Goal: Information Seeking & Learning: Learn about a topic

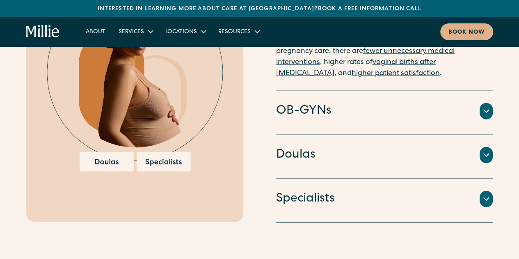
scroll to position [995, 0]
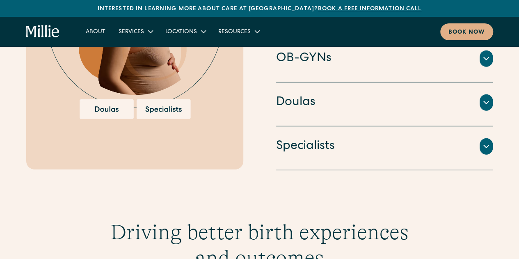
click at [491, 138] on div at bounding box center [485, 146] width 13 height 16
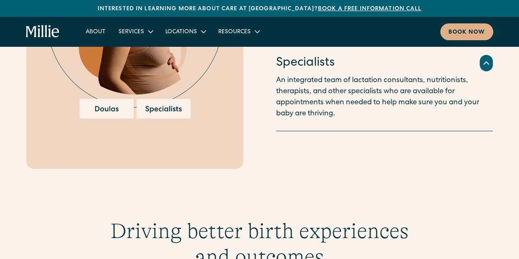
scroll to position [947, 0]
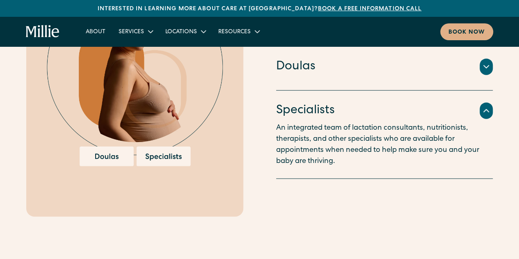
click at [488, 106] on icon at bounding box center [486, 111] width 10 height 10
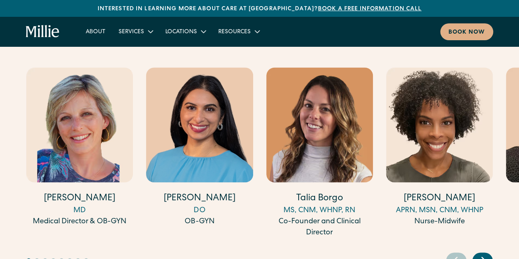
scroll to position [2214, 0]
click at [484, 254] on icon "Next slide" at bounding box center [483, 260] width 12 height 13
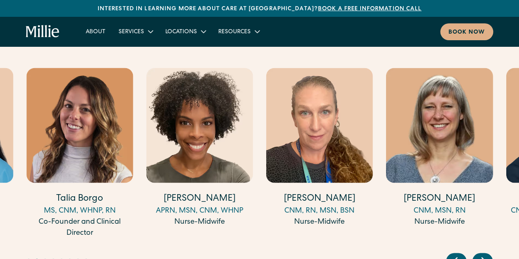
click at [484, 254] on icon "Next slide" at bounding box center [483, 260] width 12 height 13
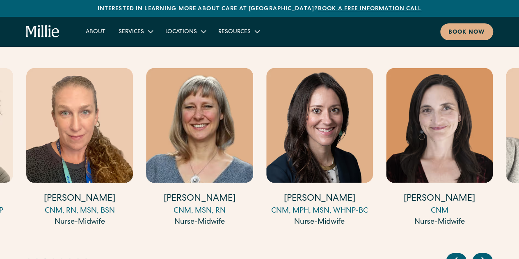
click at [484, 254] on icon "Next slide" at bounding box center [483, 260] width 12 height 13
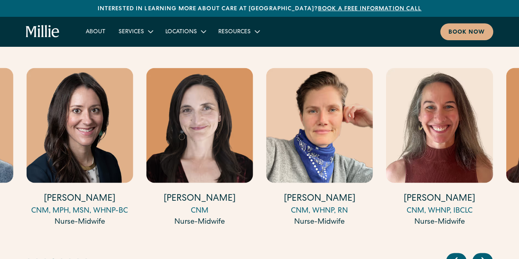
click at [484, 254] on icon "Next slide" at bounding box center [483, 260] width 12 height 13
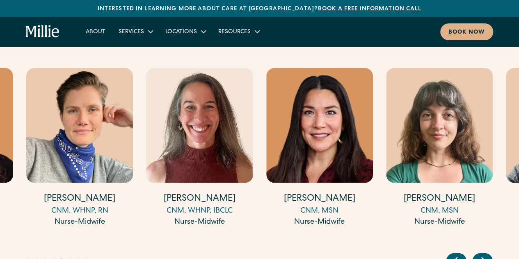
click at [484, 254] on icon "Next slide" at bounding box center [483, 260] width 12 height 13
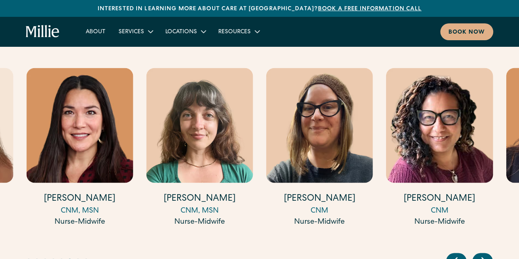
click at [484, 254] on icon "Next slide" at bounding box center [483, 260] width 12 height 13
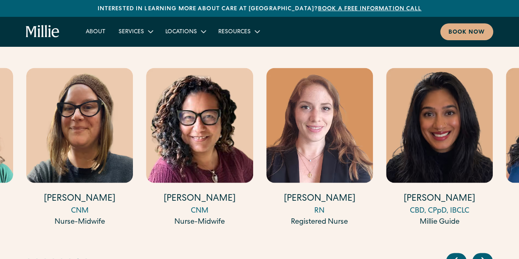
click at [484, 254] on icon "Next slide" at bounding box center [483, 260] width 12 height 13
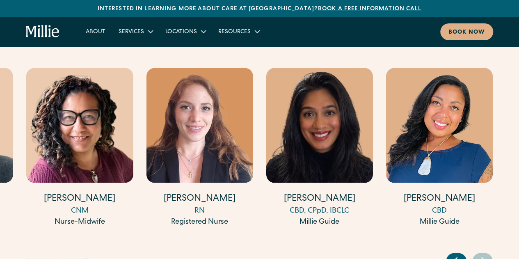
click at [456, 254] on icon "Previous slide" at bounding box center [455, 260] width 12 height 13
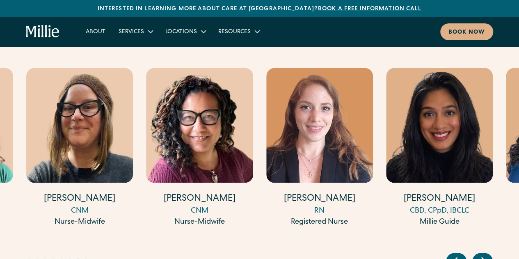
click at [456, 254] on icon "Previous slide" at bounding box center [455, 260] width 12 height 13
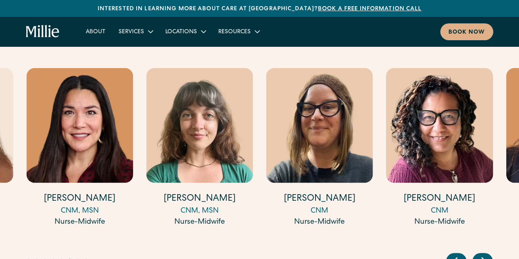
click at [456, 254] on icon "Previous slide" at bounding box center [455, 260] width 12 height 13
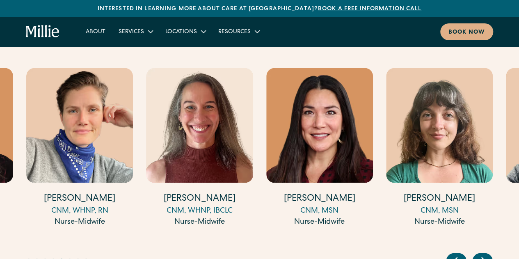
click at [456, 254] on icon "Previous slide" at bounding box center [455, 260] width 12 height 13
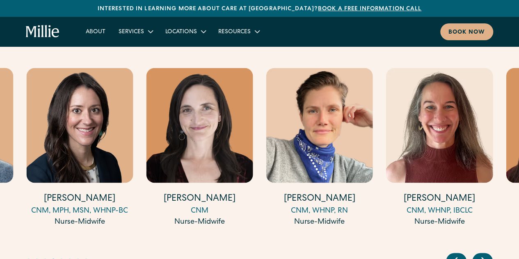
click at [456, 254] on icon "Previous slide" at bounding box center [455, 260] width 12 height 13
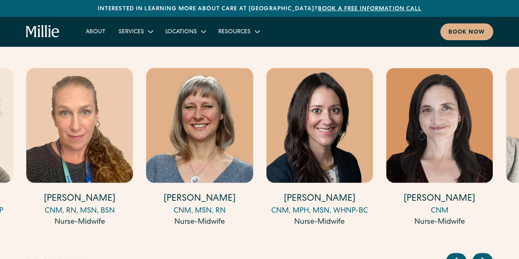
click at [456, 254] on icon "Previous slide" at bounding box center [455, 260] width 12 height 13
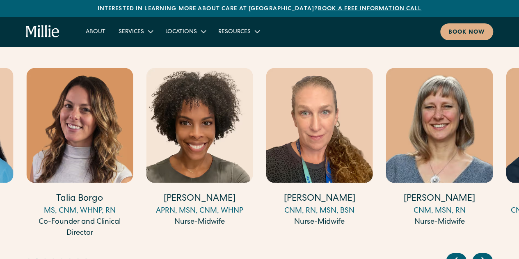
click at [456, 254] on icon "Previous slide" at bounding box center [455, 260] width 12 height 13
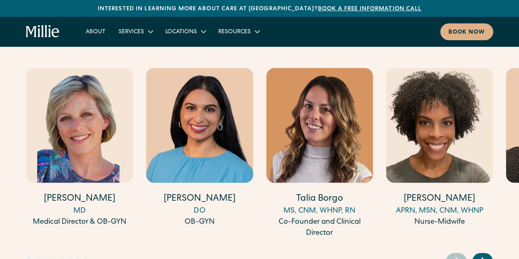
click at [456, 254] on icon "Previous slide" at bounding box center [455, 260] width 12 height 13
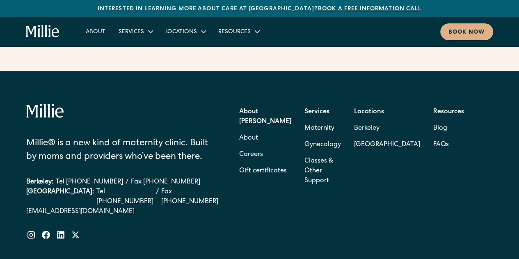
scroll to position [3301, 0]
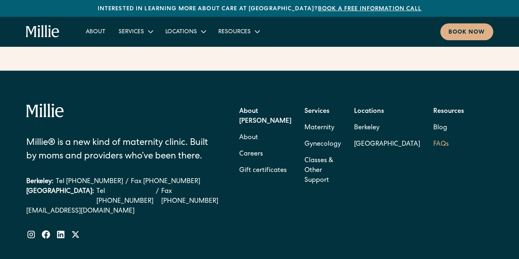
click at [447, 136] on link "FAQs" at bounding box center [441, 144] width 16 height 16
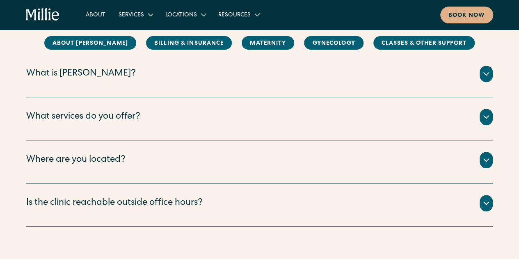
scroll to position [136, 0]
click at [171, 81] on div "What is [PERSON_NAME]?" at bounding box center [259, 73] width 466 height 16
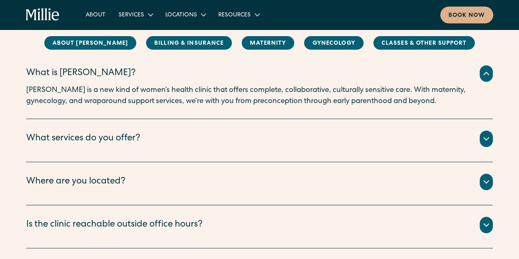
click at [196, 146] on div "What services do you offer?" at bounding box center [259, 138] width 466 height 16
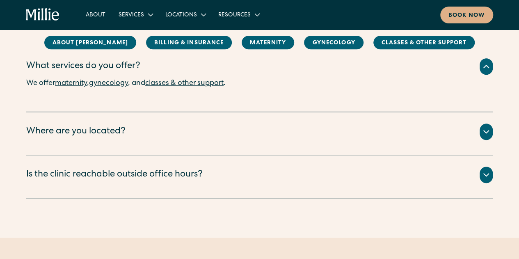
scroll to position [209, 0]
drag, startPoint x: 226, startPoint y: 121, endPoint x: 226, endPoint y: 136, distance: 14.4
click at [226, 136] on div "Where are you located? We have two locations: [GEOGRAPHIC_DATA] and [GEOGRAPHIC…" at bounding box center [259, 133] width 466 height 43
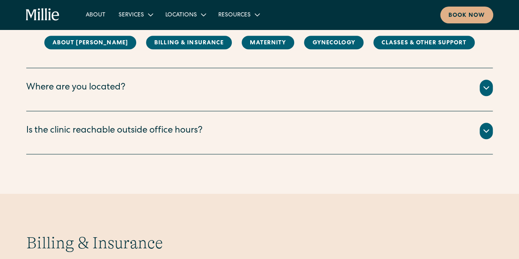
click at [203, 82] on div "Where are you located?" at bounding box center [259, 88] width 466 height 16
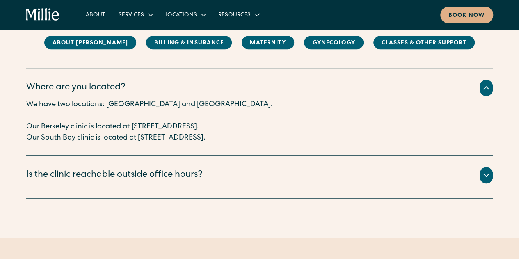
click at [223, 167] on div "Is the clinic reachable outside office hours?" at bounding box center [259, 175] width 466 height 16
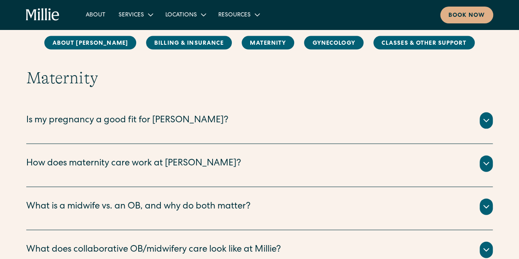
scroll to position [832, 0]
click at [221, 127] on div "Is my pregnancy a good fit for [PERSON_NAME]?" at bounding box center [259, 121] width 466 height 16
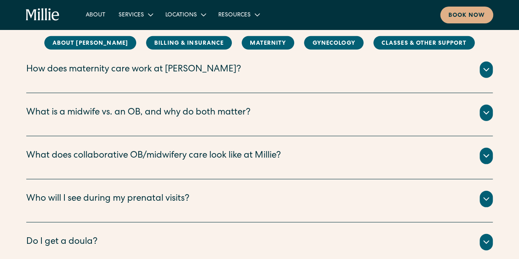
scroll to position [1112, 0]
click at [315, 107] on div "What is a midwife vs. an OB, and why do both matter?" at bounding box center [259, 113] width 466 height 16
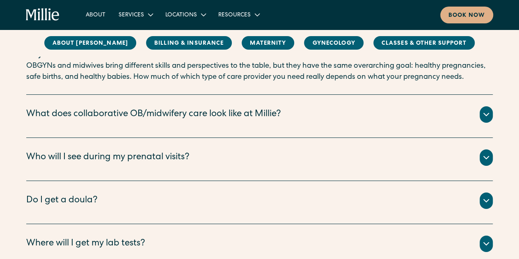
scroll to position [1377, 0]
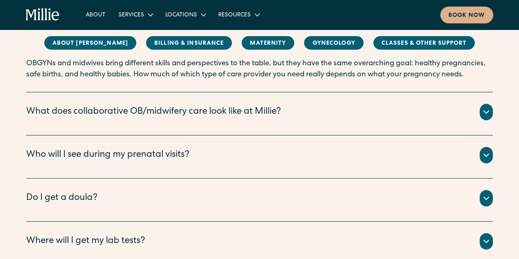
click at [324, 104] on div "What does collaborative OB/midwifery care look like at Millie?" at bounding box center [259, 112] width 466 height 16
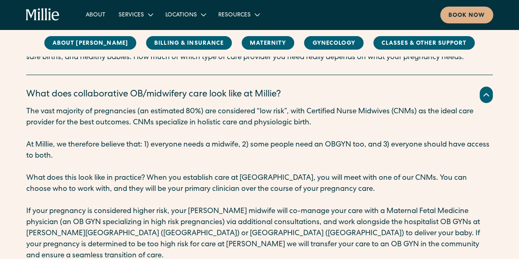
scroll to position [1387, 0]
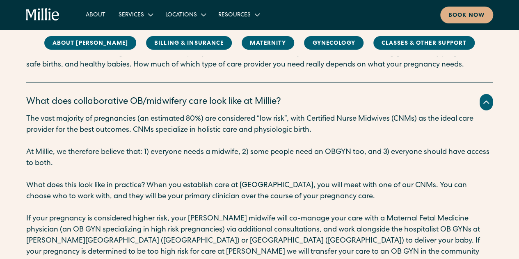
click at [354, 94] on div "What does collaborative OB/midwifery care look like at Millie?" at bounding box center [259, 102] width 466 height 16
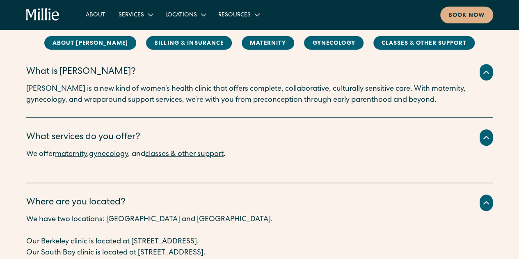
scroll to position [0, 0]
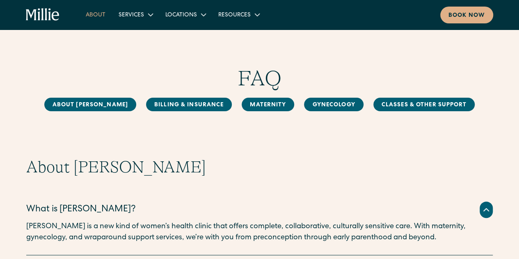
click at [91, 13] on link "About" at bounding box center [95, 15] width 33 height 14
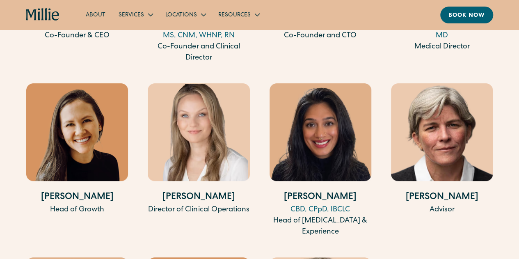
scroll to position [1676, 0]
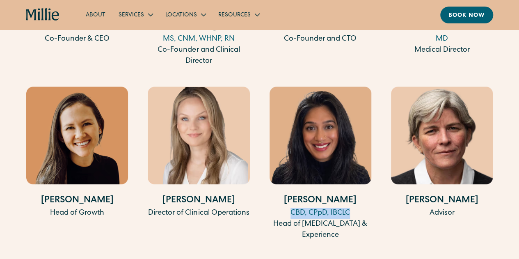
drag, startPoint x: 356, startPoint y: 221, endPoint x: 288, endPoint y: 217, distance: 68.2
click at [288, 217] on div "CBD, CPpD, IBCLC" at bounding box center [320, 212] width 102 height 11
copy div "CBD, CPpD, IBCLC"
